Goal: Check status: Check status

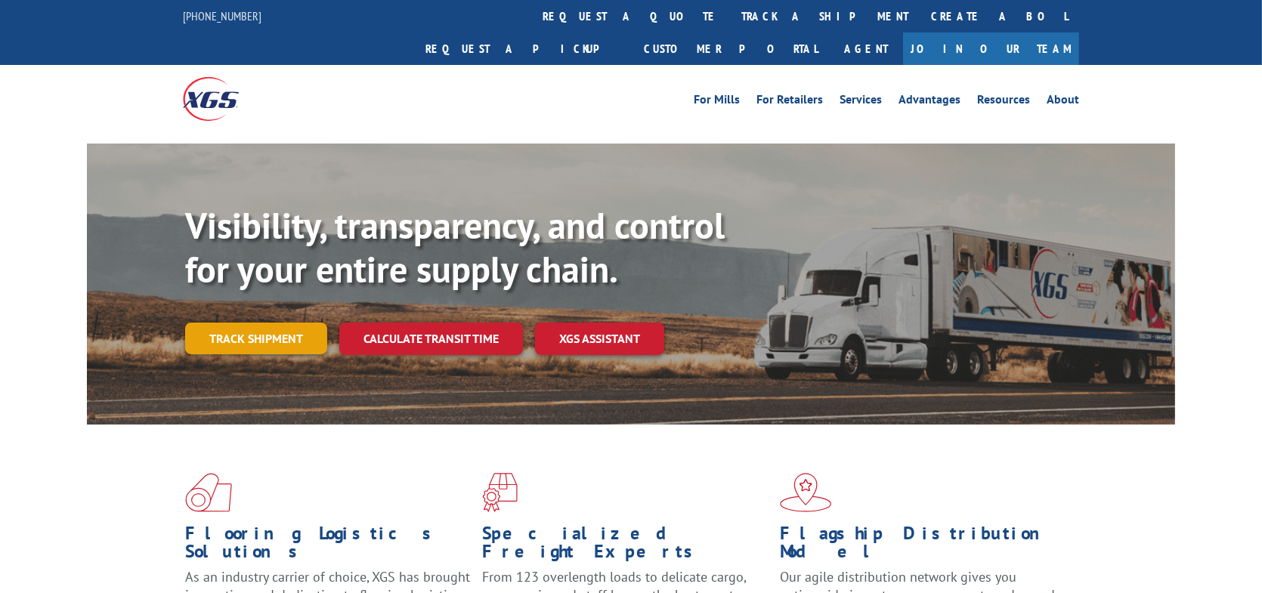
click at [274, 323] on link "Track shipment" at bounding box center [256, 339] width 142 height 32
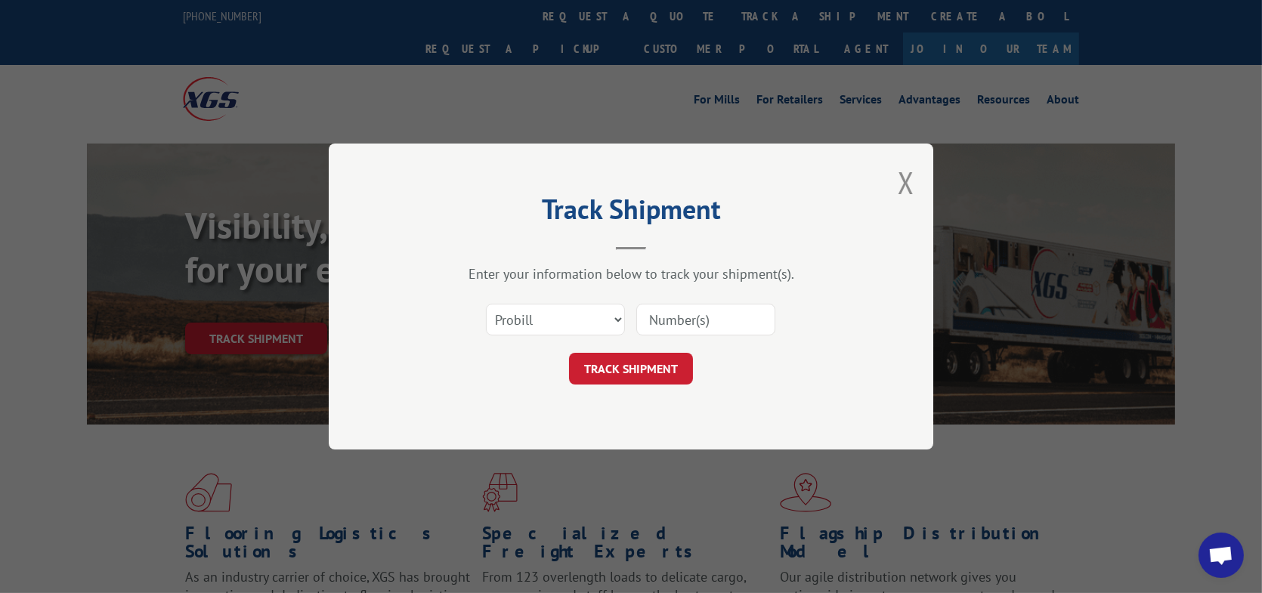
click at [696, 323] on input at bounding box center [705, 320] width 139 height 32
click at [696, 316] on input at bounding box center [705, 320] width 139 height 32
click at [690, 319] on input at bounding box center [705, 320] width 139 height 32
paste input "17271355"
type input "17271355"
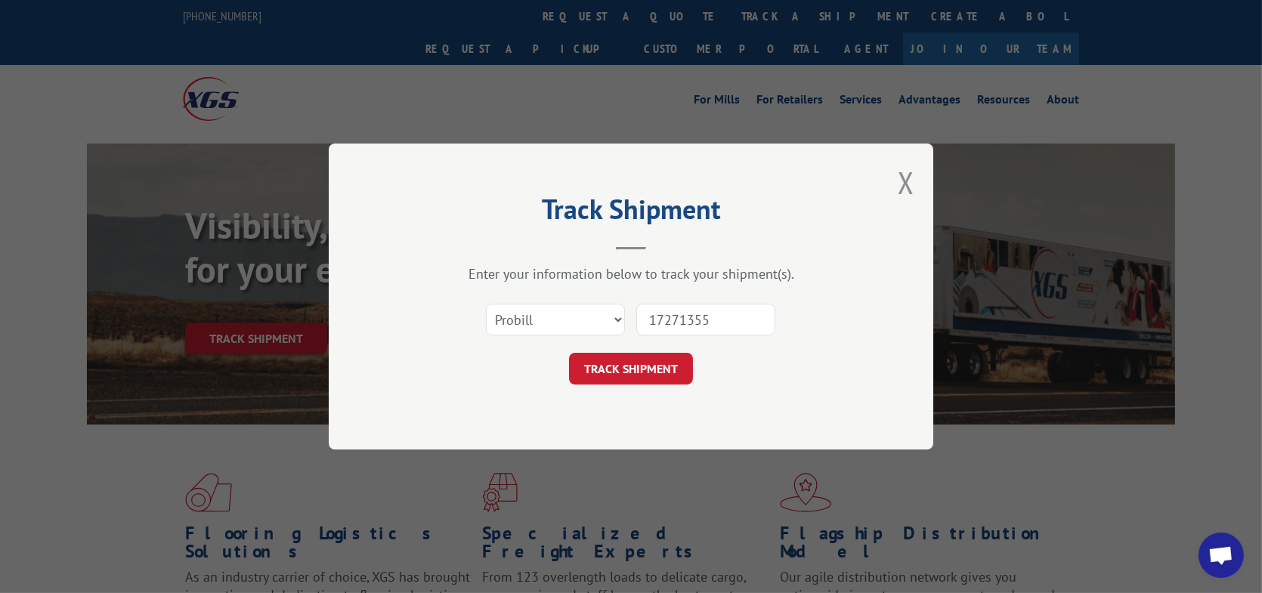
click button "TRACK SHIPMENT" at bounding box center [631, 369] width 124 height 32
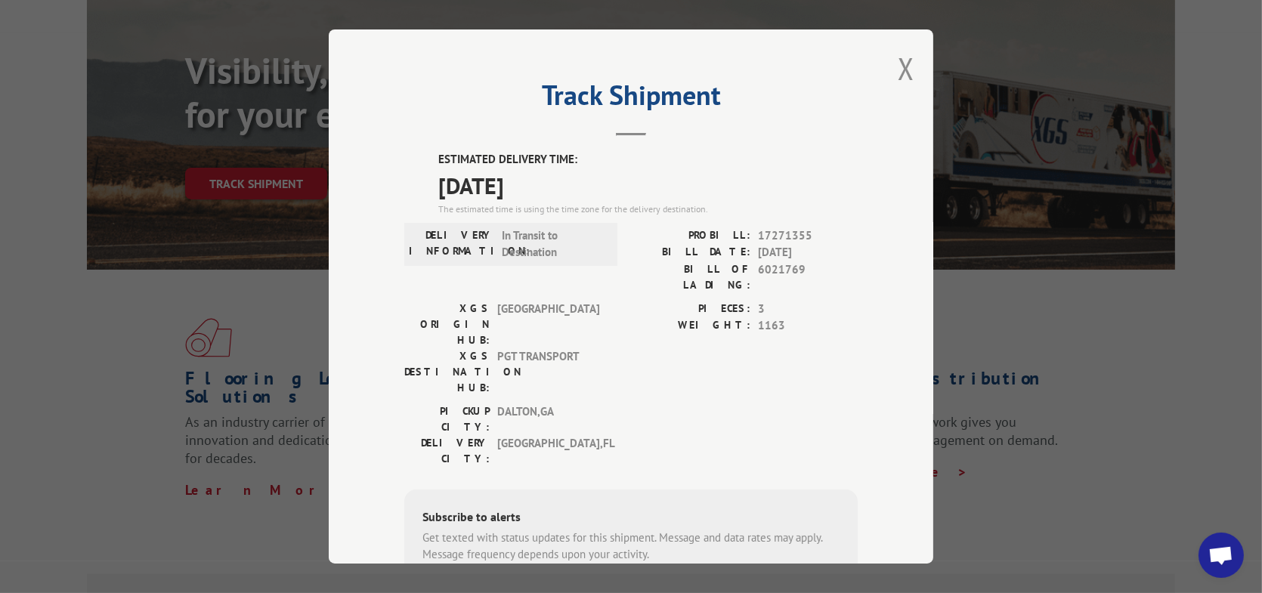
scroll to position [151, 0]
click at [900, 63] on button "Close modal" at bounding box center [905, 68] width 17 height 40
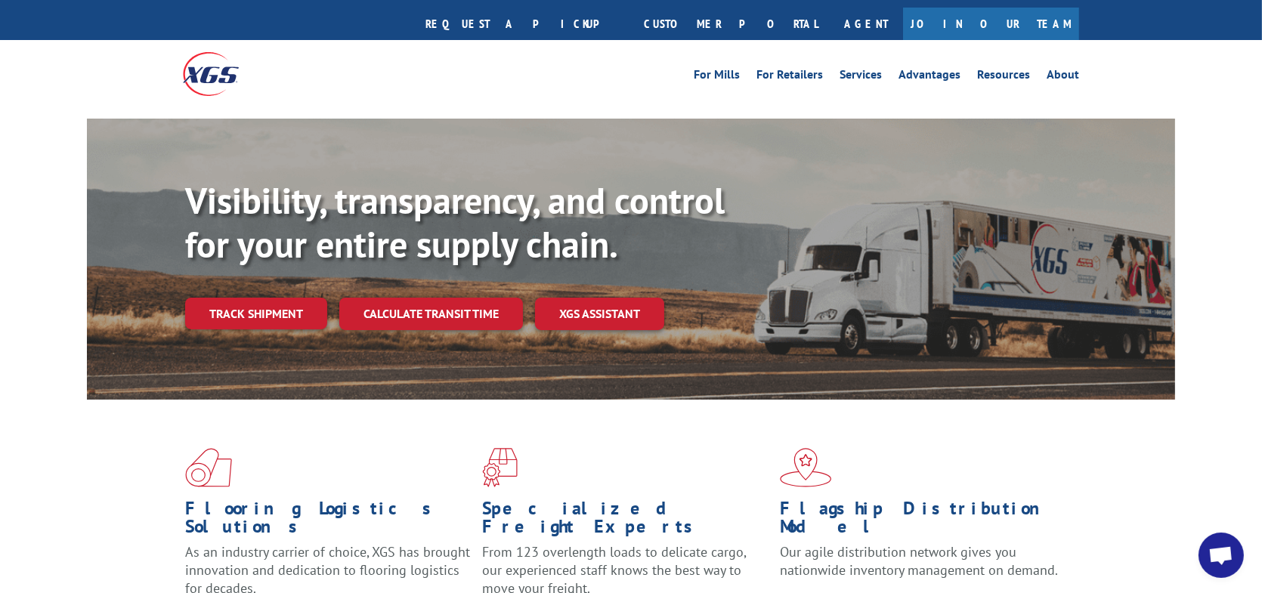
scroll to position [0, 0]
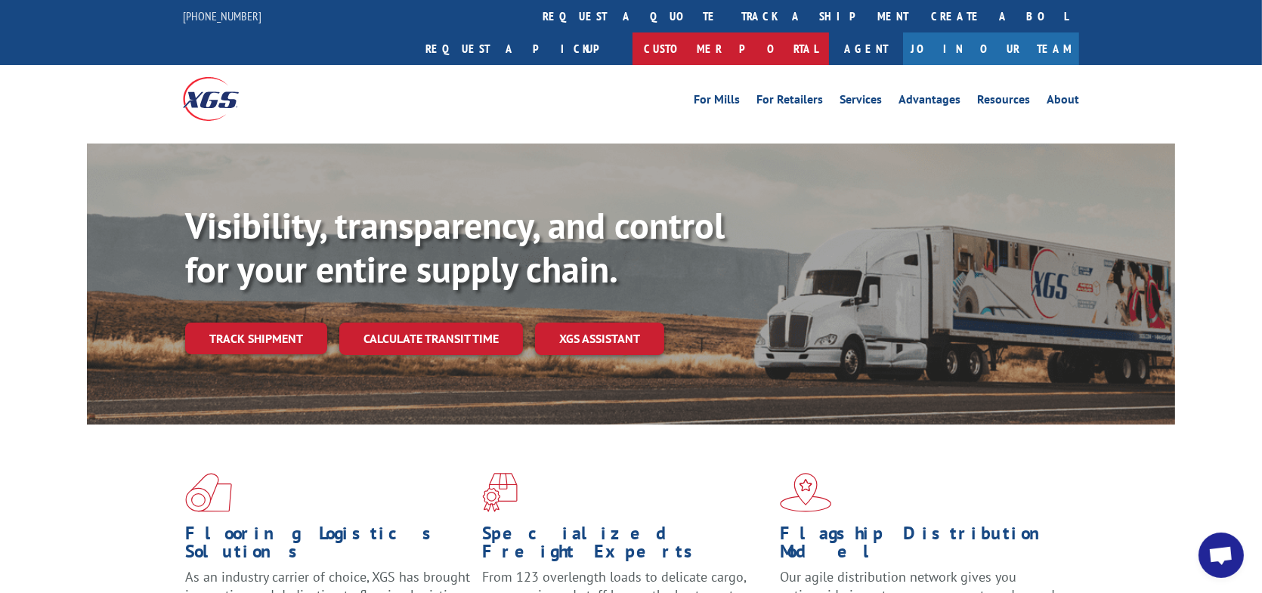
click at [829, 32] on link "Customer Portal" at bounding box center [730, 48] width 196 height 32
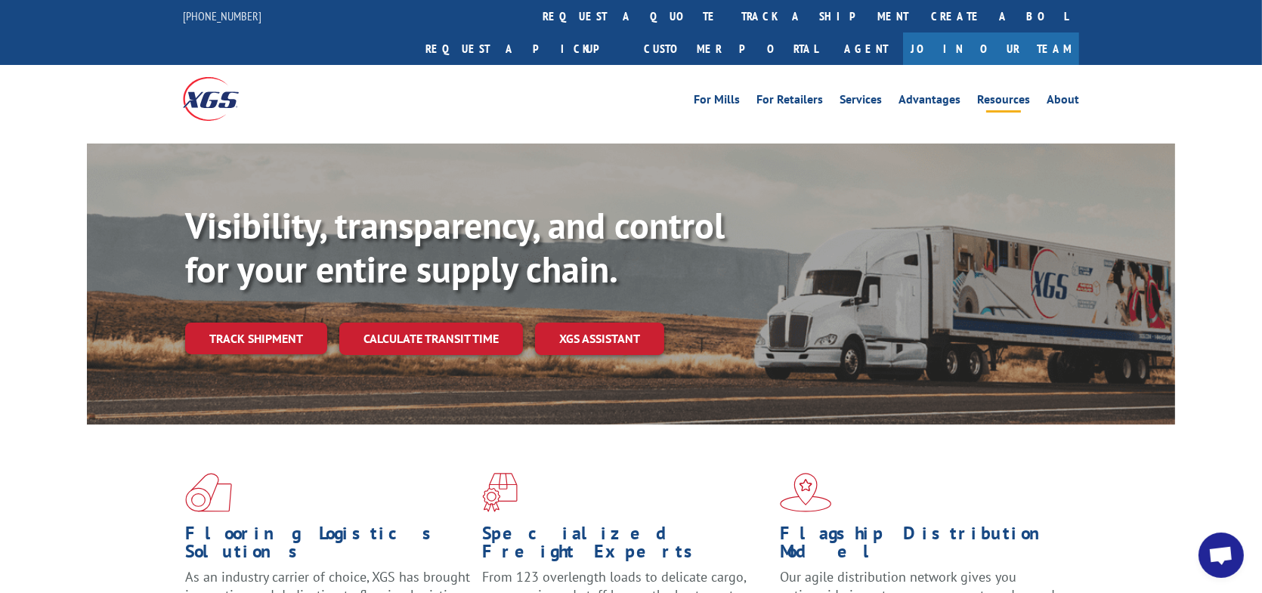
click at [995, 94] on link "Resources" at bounding box center [1003, 102] width 53 height 17
